Goal: Task Accomplishment & Management: Use online tool/utility

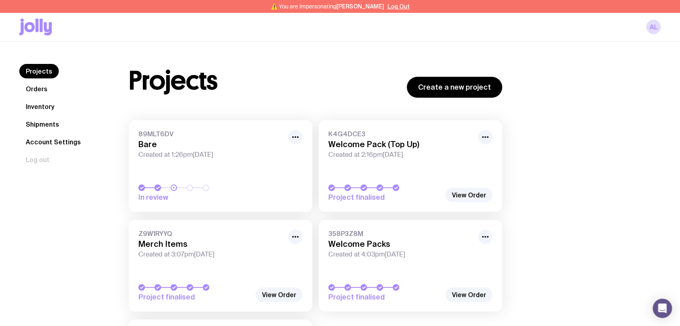
click at [38, 92] on link "Orders" at bounding box center [36, 89] width 35 height 14
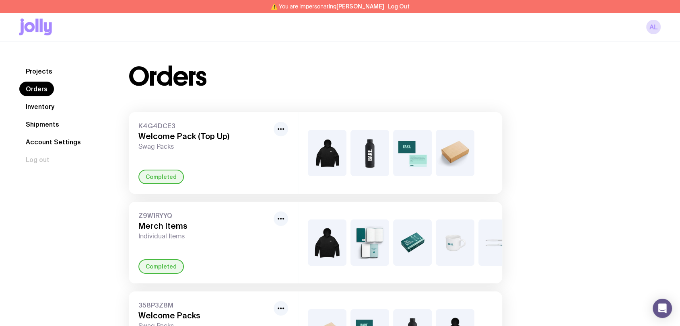
click at [38, 107] on link "Inventory" at bounding box center [39, 106] width 41 height 14
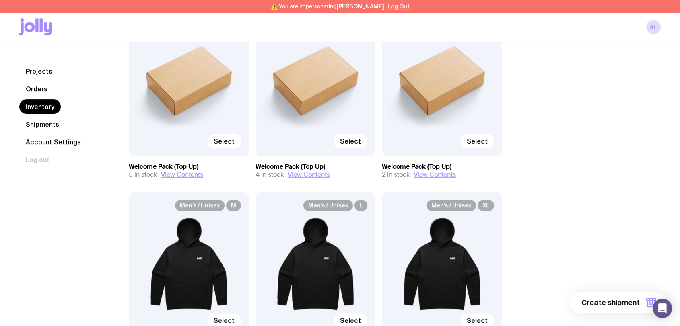
scroll to position [296, 0]
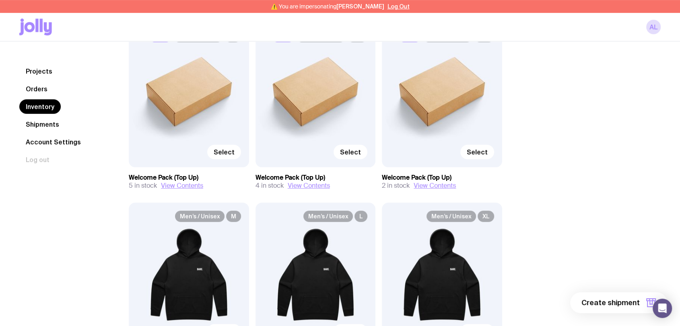
click at [37, 71] on link "Projects" at bounding box center [38, 71] width 39 height 14
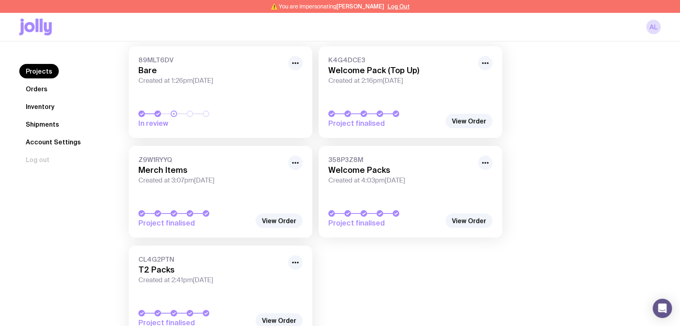
scroll to position [73, 0]
click at [39, 86] on link "Orders" at bounding box center [36, 89] width 35 height 14
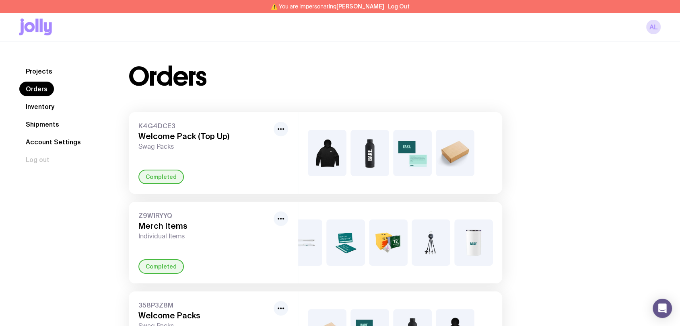
click at [37, 101] on link "Inventory" at bounding box center [39, 106] width 41 height 14
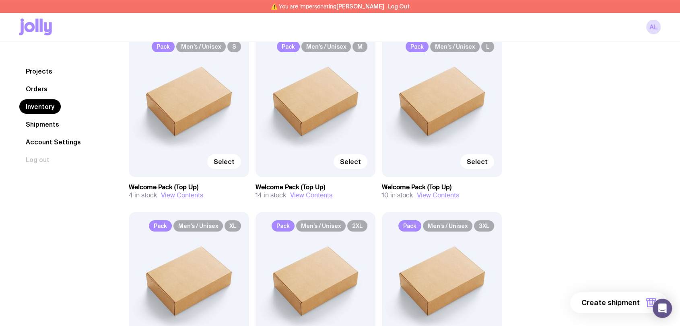
scroll to position [106, 0]
click at [319, 195] on button "View Contents" at bounding box center [311, 196] width 42 height 8
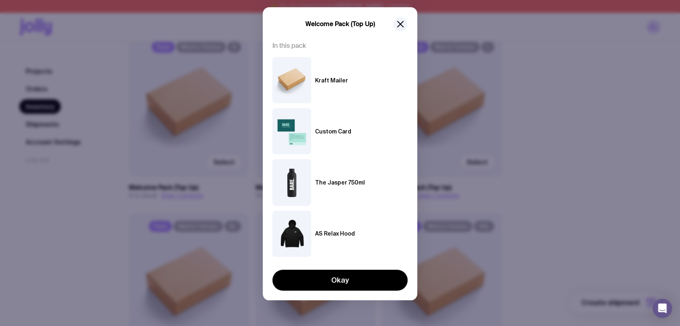
scroll to position [19, 0]
click at [397, 28] on icon "button" at bounding box center [400, 24] width 10 height 10
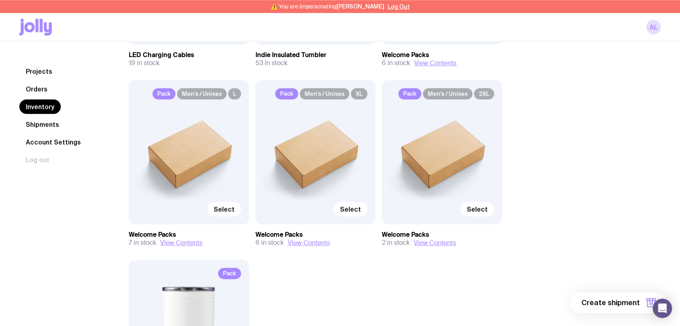
scroll to position [1132, 0]
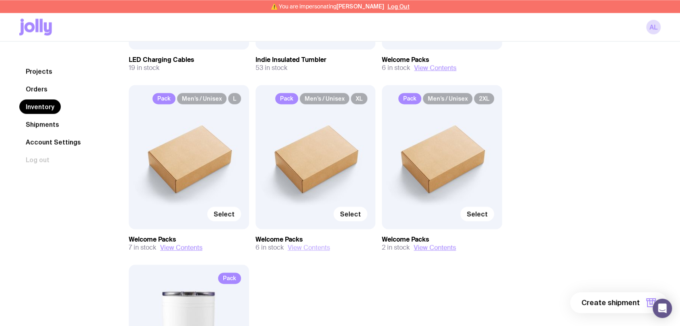
click at [312, 245] on button "View Contents" at bounding box center [309, 248] width 42 height 8
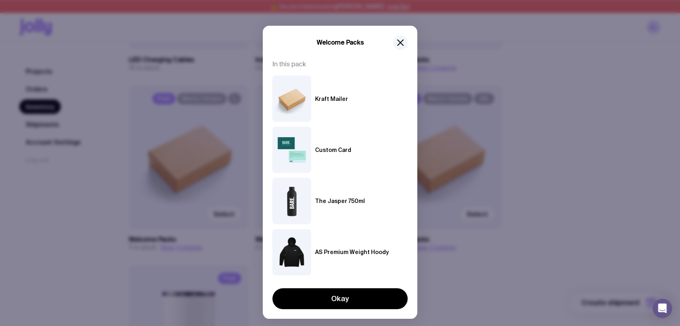
scroll to position [19, 0]
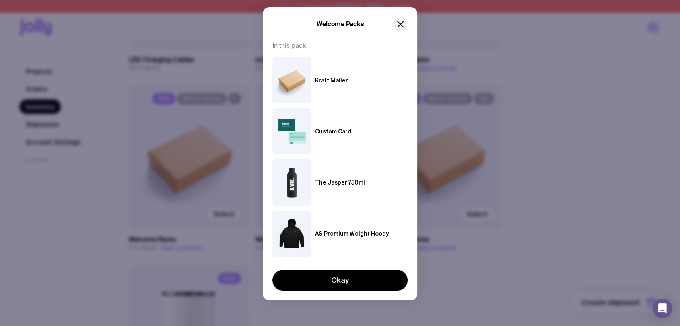
click at [399, 21] on icon "button" at bounding box center [400, 24] width 10 height 10
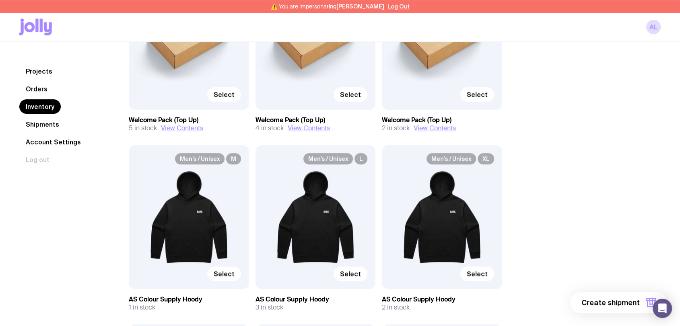
scroll to position [236, 0]
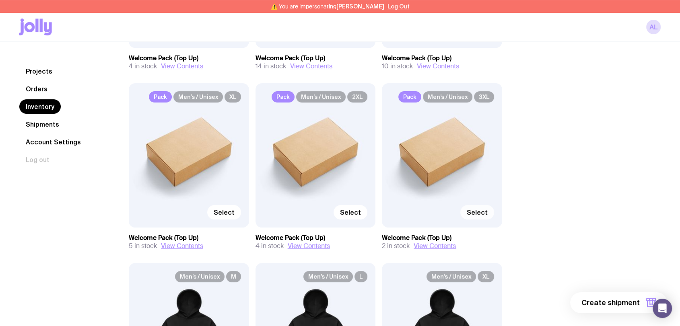
click at [472, 213] on span "Select" at bounding box center [477, 212] width 21 height 8
click at [0, 0] on input "Select" at bounding box center [0, 0] width 0 height 0
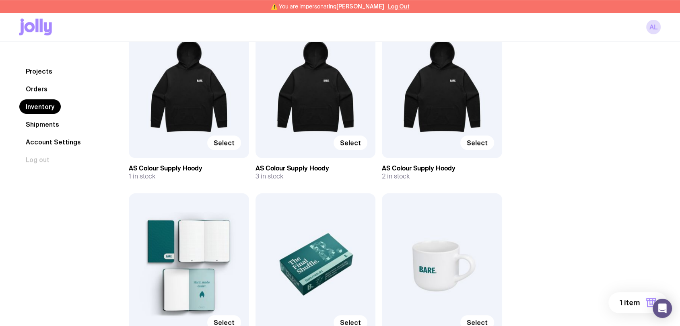
scroll to position [590, 0]
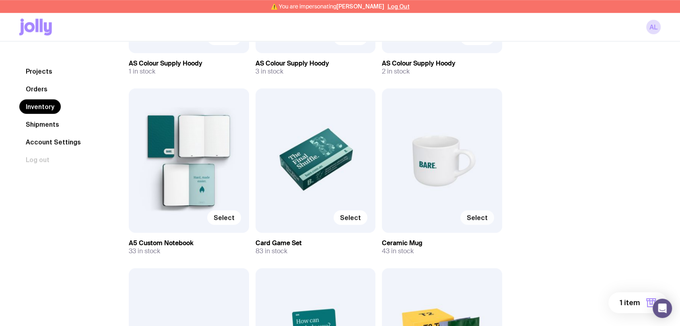
click at [476, 214] on span "Select" at bounding box center [477, 218] width 21 height 8
click at [0, 0] on input "Select" at bounding box center [0, 0] width 0 height 0
click at [351, 218] on span "Select" at bounding box center [350, 218] width 21 height 8
click at [0, 0] on input "Select" at bounding box center [0, 0] width 0 height 0
click at [632, 303] on span "3 items" at bounding box center [627, 303] width 26 height 10
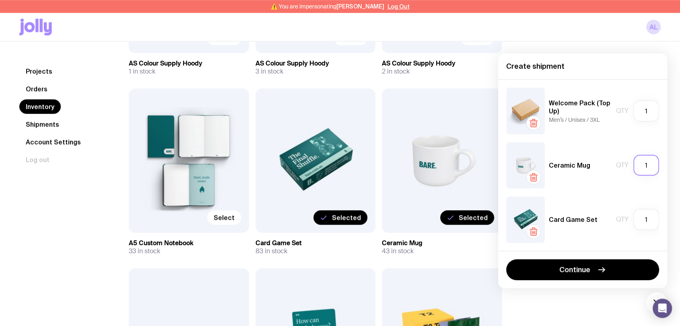
click at [655, 164] on input "1" at bounding box center [646, 165] width 26 height 21
type input "10"
click at [650, 227] on input "1" at bounding box center [646, 219] width 26 height 21
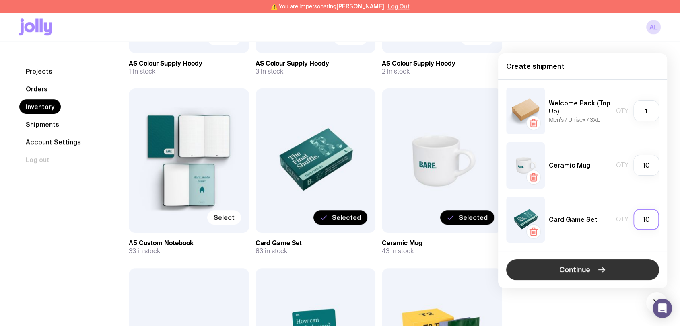
type input "10"
click at [612, 271] on button "Continue" at bounding box center [582, 269] width 153 height 21
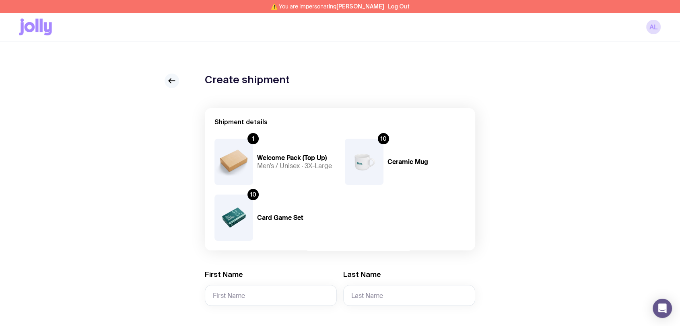
click at [167, 79] on link at bounding box center [171, 81] width 14 height 14
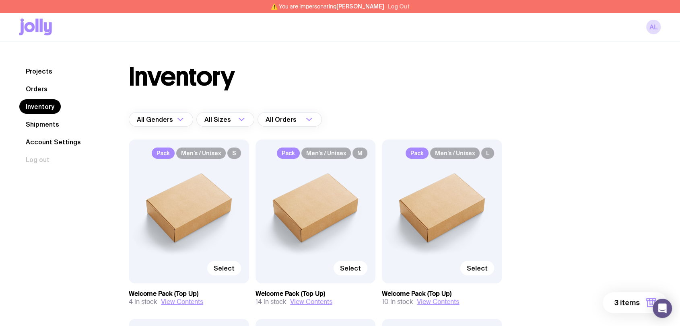
click at [390, 8] on button "Log Out" at bounding box center [398, 6] width 22 height 6
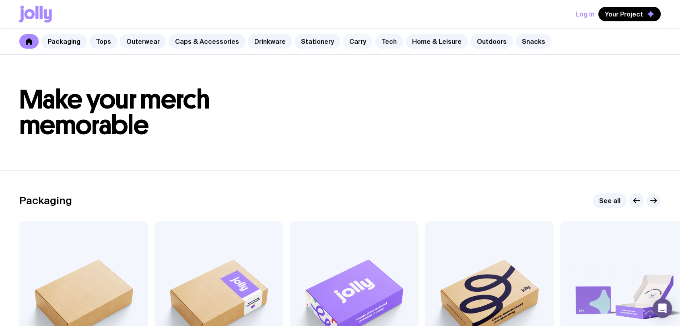
click at [345, 39] on link "Carry" at bounding box center [358, 41] width 30 height 14
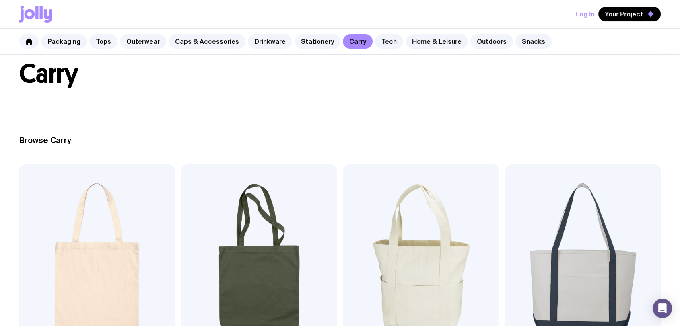
scroll to position [54, 0]
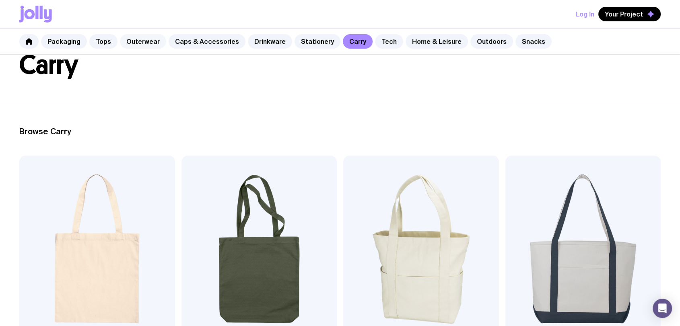
click at [132, 43] on link "Outerwear" at bounding box center [143, 41] width 46 height 14
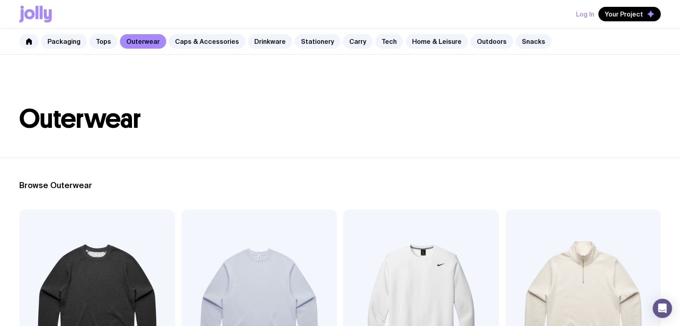
click at [459, 10] on div "Log In Your Project" at bounding box center [339, 14] width 641 height 28
click at [421, 12] on div "Log In Your Project" at bounding box center [339, 14] width 641 height 28
click at [260, 9] on div "Log In Your Project" at bounding box center [339, 14] width 641 height 28
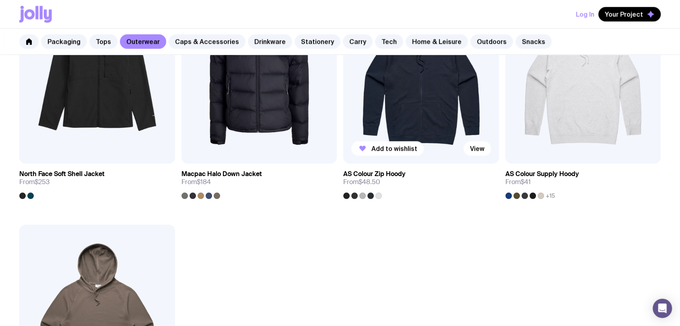
scroll to position [1078, 0]
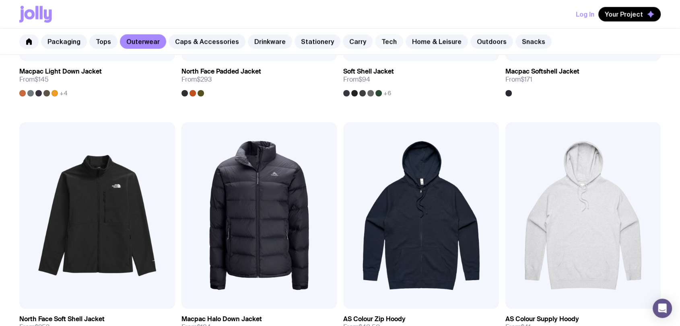
click at [375, 37] on link "Tech" at bounding box center [389, 41] width 28 height 14
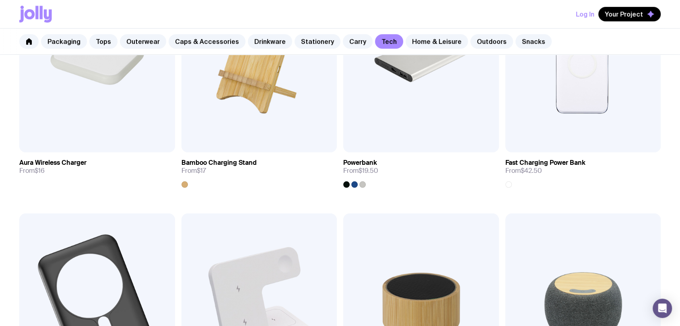
scroll to position [670, 0]
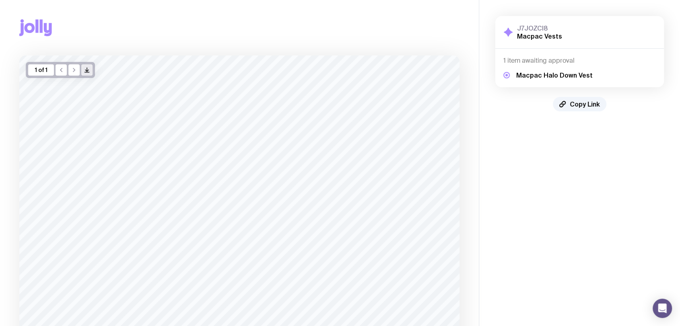
click at [87, 70] on icon "/> />" at bounding box center [87, 70] width 6 height 6
